Goal: Task Accomplishment & Management: Use online tool/utility

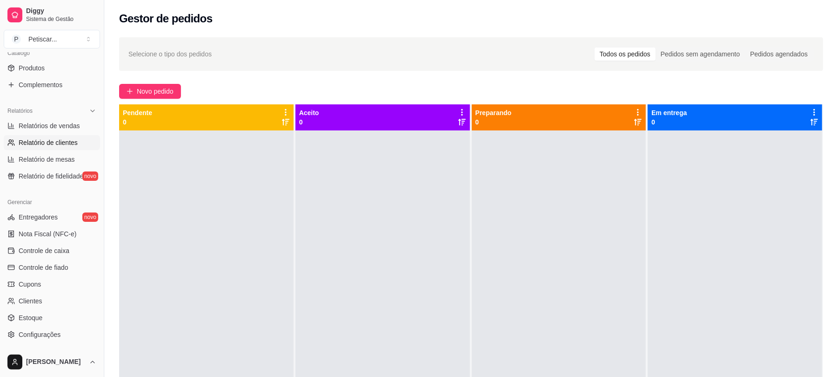
scroll to position [249, 0]
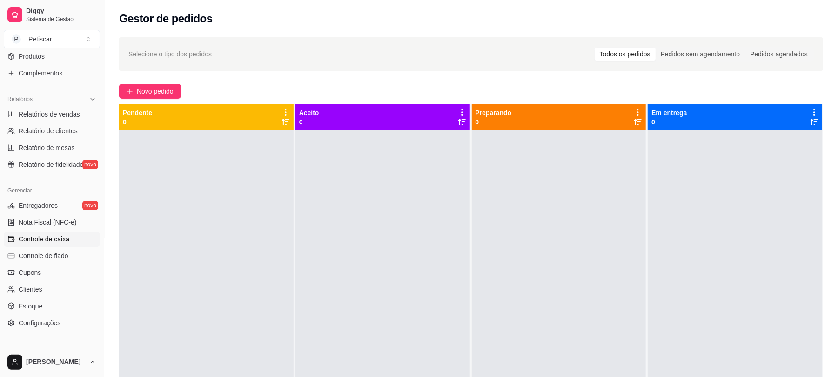
click at [54, 237] on span "Controle de caixa" at bounding box center [44, 238] width 51 height 9
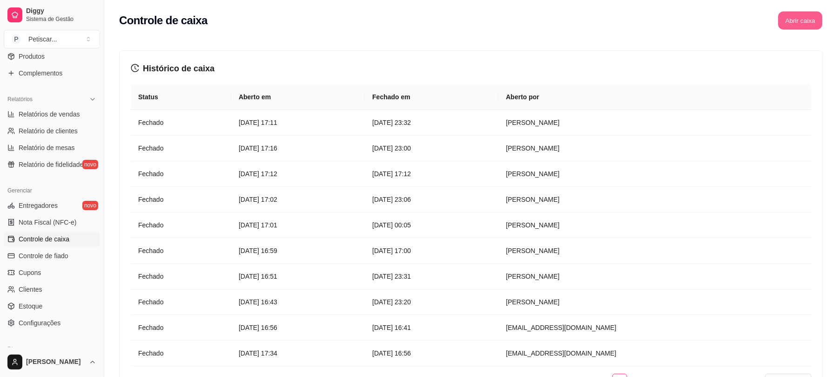
click at [799, 23] on button "Abrir caixa" at bounding box center [800, 21] width 44 height 18
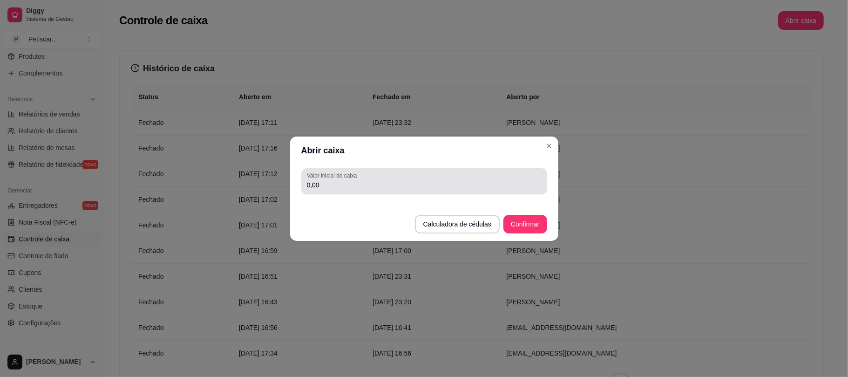
click at [388, 192] on div "Valor inicial do caixa 0,00" at bounding box center [424, 181] width 246 height 26
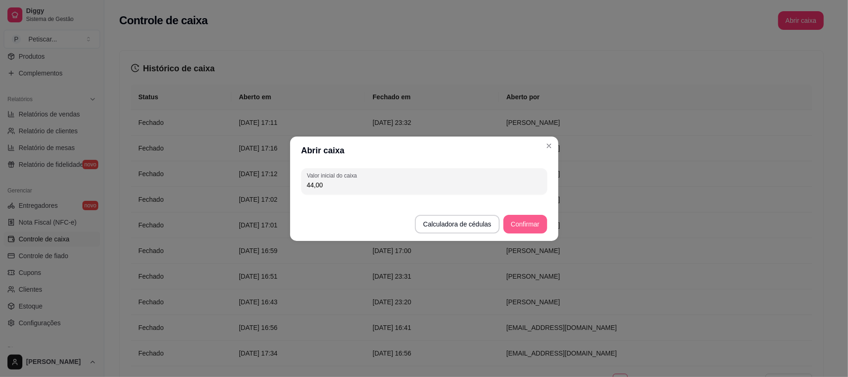
type input "44,00"
click at [527, 228] on button "Confirmar" at bounding box center [525, 224] width 42 height 18
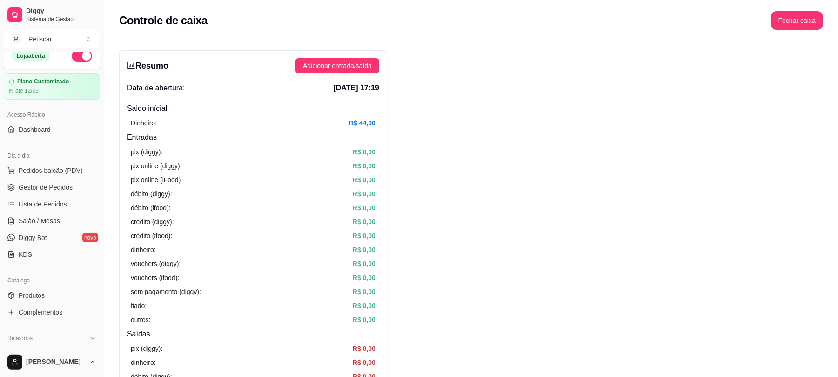
scroll to position [9, 0]
click at [39, 186] on span "Gestor de Pedidos" at bounding box center [46, 187] width 54 height 9
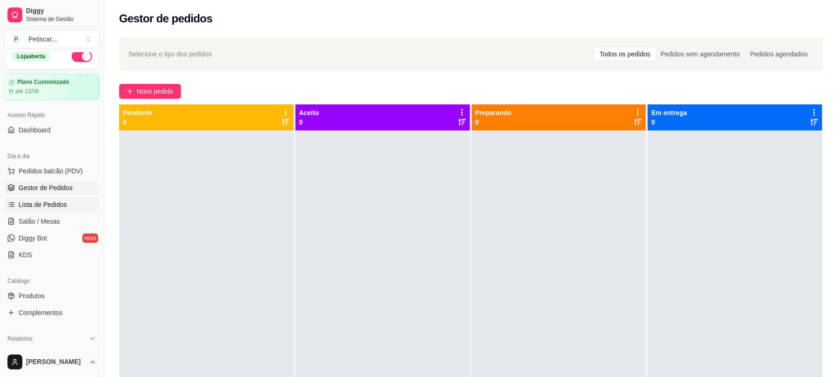
click at [53, 203] on span "Lista de Pedidos" at bounding box center [43, 204] width 48 height 9
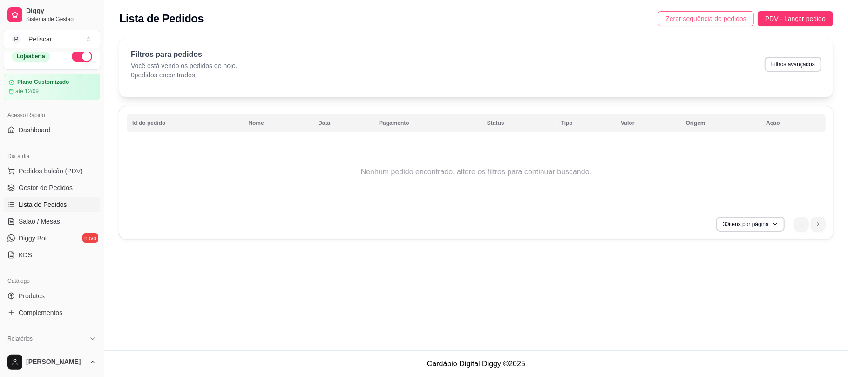
click at [680, 15] on span "Zerar sequência de pedidos" at bounding box center [705, 18] width 81 height 10
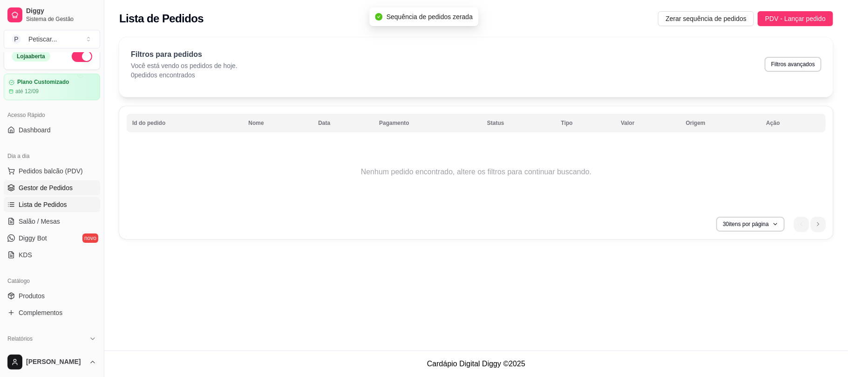
click at [65, 191] on span "Gestor de Pedidos" at bounding box center [46, 187] width 54 height 9
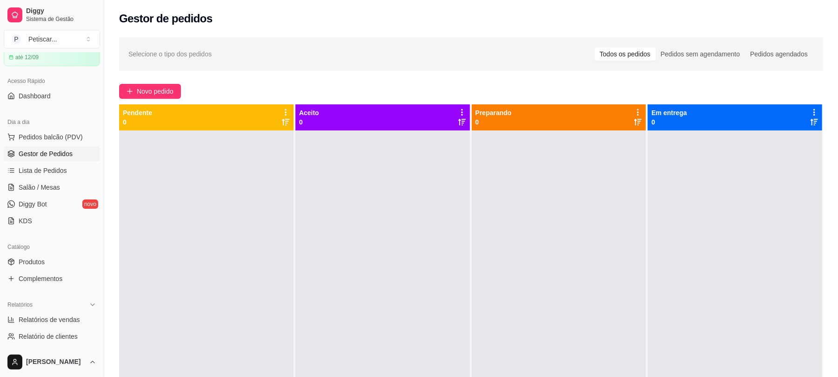
scroll to position [59, 0]
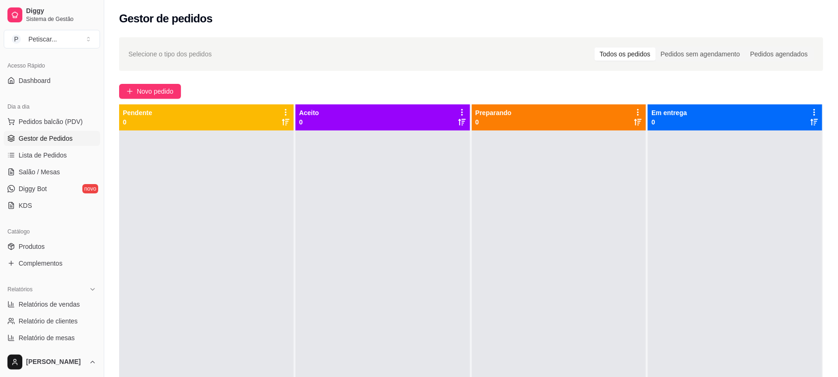
click at [150, 283] on div "Selecione o tipo dos pedidos Todos os pedidos Pedidos sem agendamento Pedidos a…" at bounding box center [471, 262] width 734 height 460
